Goal: Go to known website: Access a specific website the user already knows

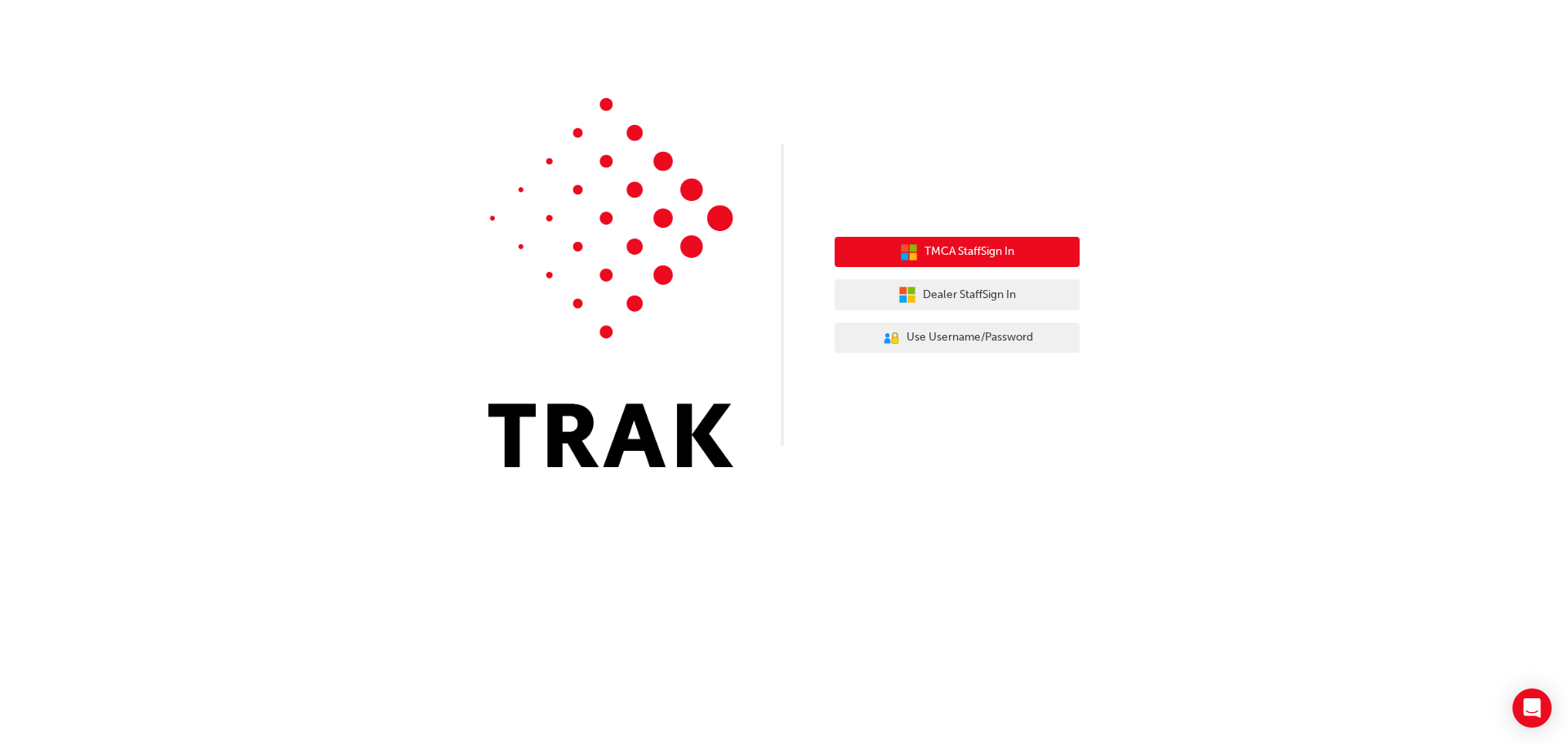
click at [958, 256] on span "TMCA Staff Sign In" at bounding box center [968, 252] width 89 height 18
